Goal: Task Accomplishment & Management: Manage account settings

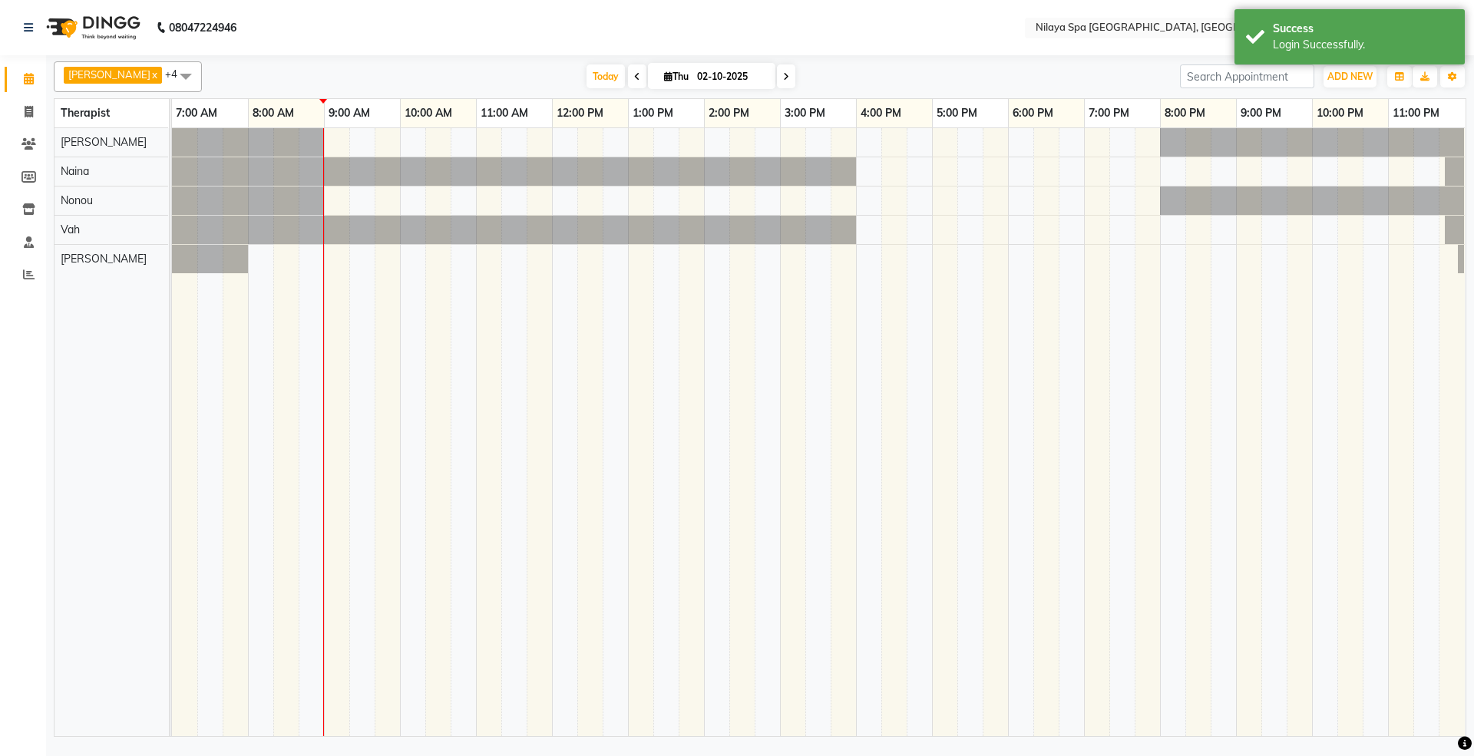
click at [117, 71] on span "[PERSON_NAME] x [PERSON_NAME] x Vah x Jesika x +4" at bounding box center [128, 76] width 148 height 31
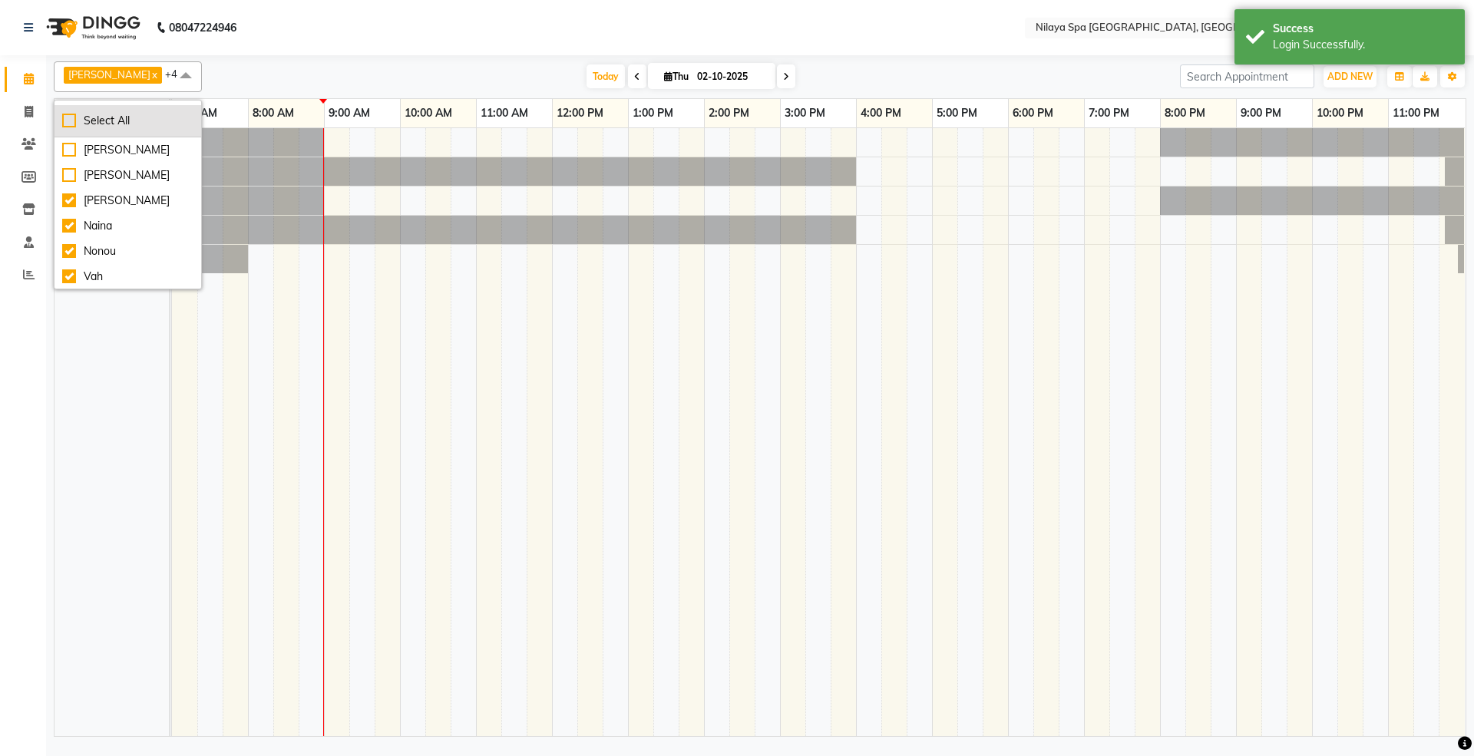
click at [105, 121] on div "Select All" at bounding box center [127, 121] width 131 height 16
checkbox input "true"
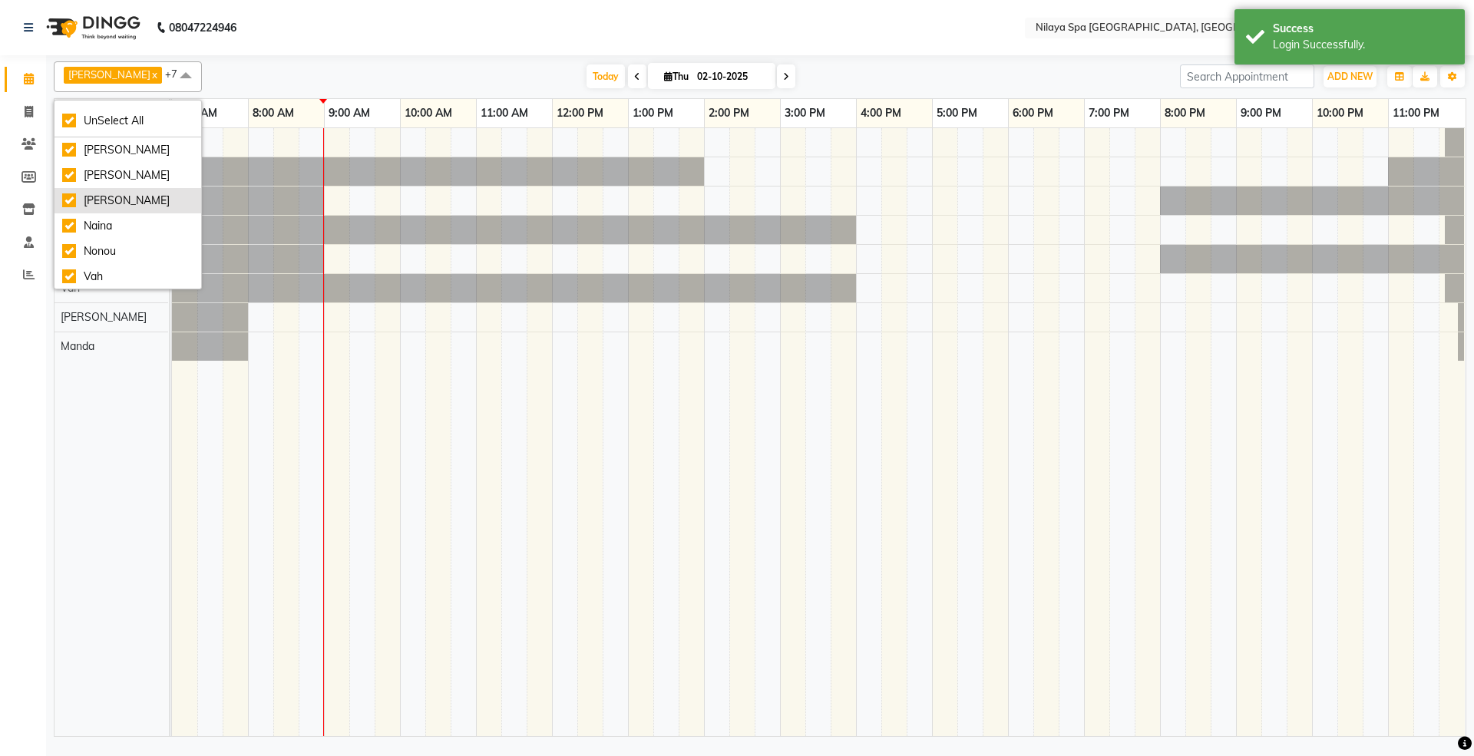
click at [100, 203] on div "[PERSON_NAME]" at bounding box center [127, 201] width 131 height 16
checkbox input "false"
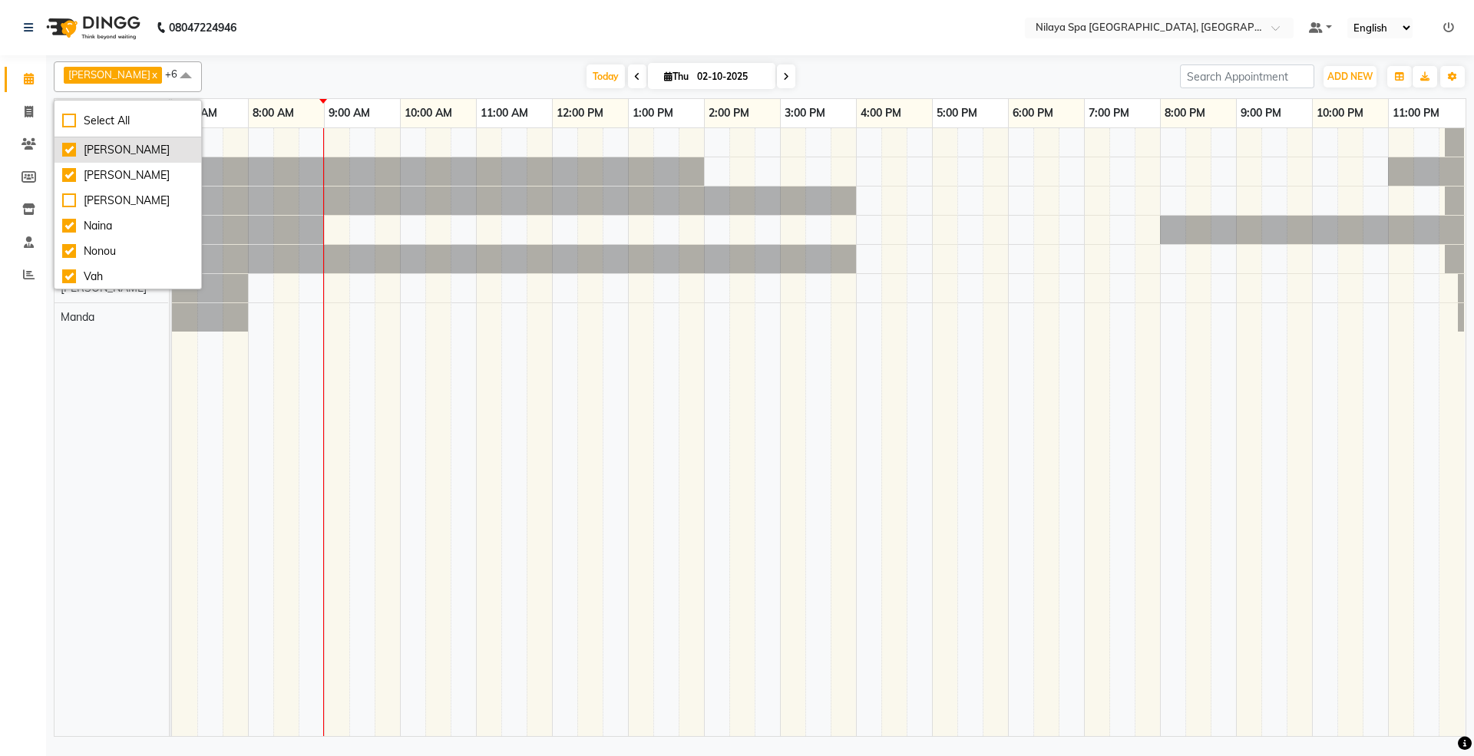
click at [103, 152] on div "[PERSON_NAME]" at bounding box center [127, 150] width 131 height 16
checkbox input "false"
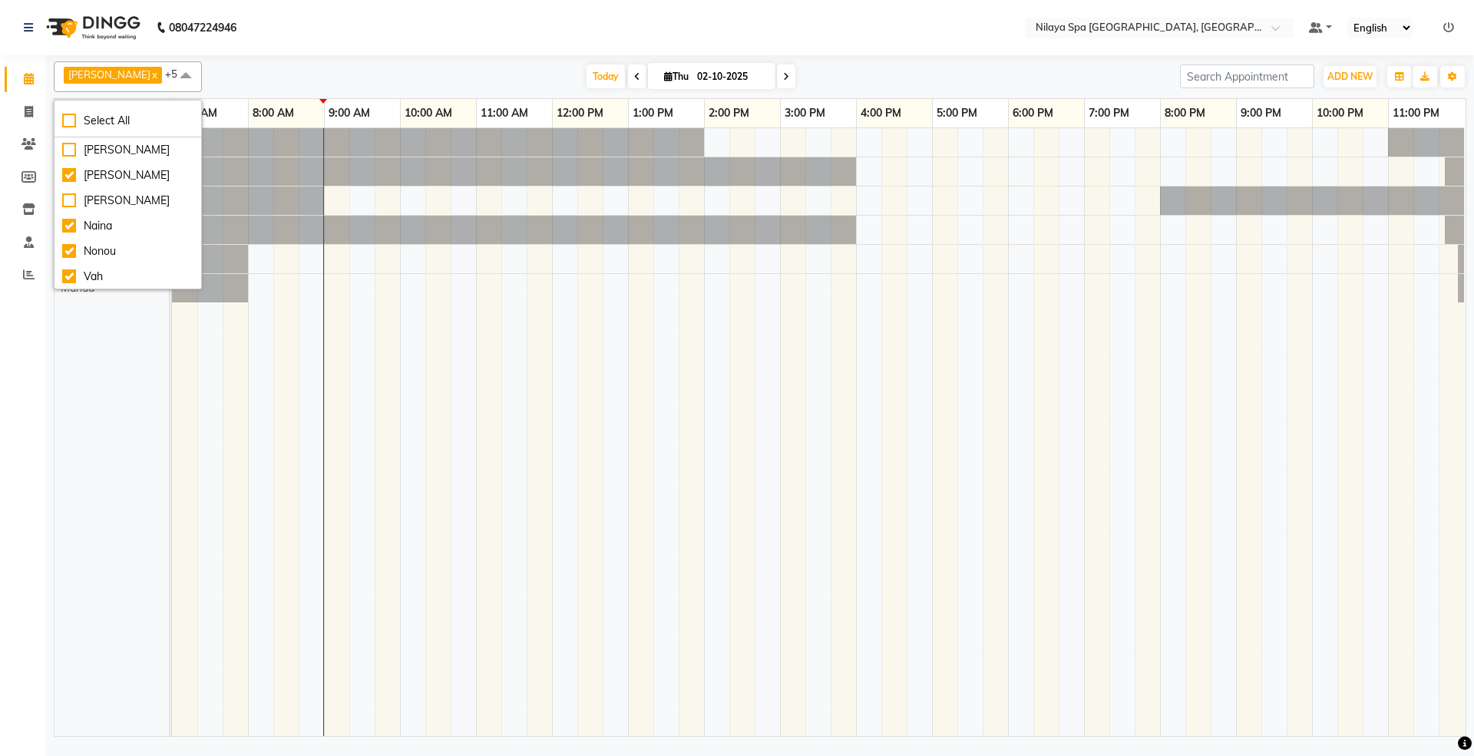
click at [584, 356] on td at bounding box center [589, 432] width 25 height 608
